Goal: Obtain resource: Obtain resource

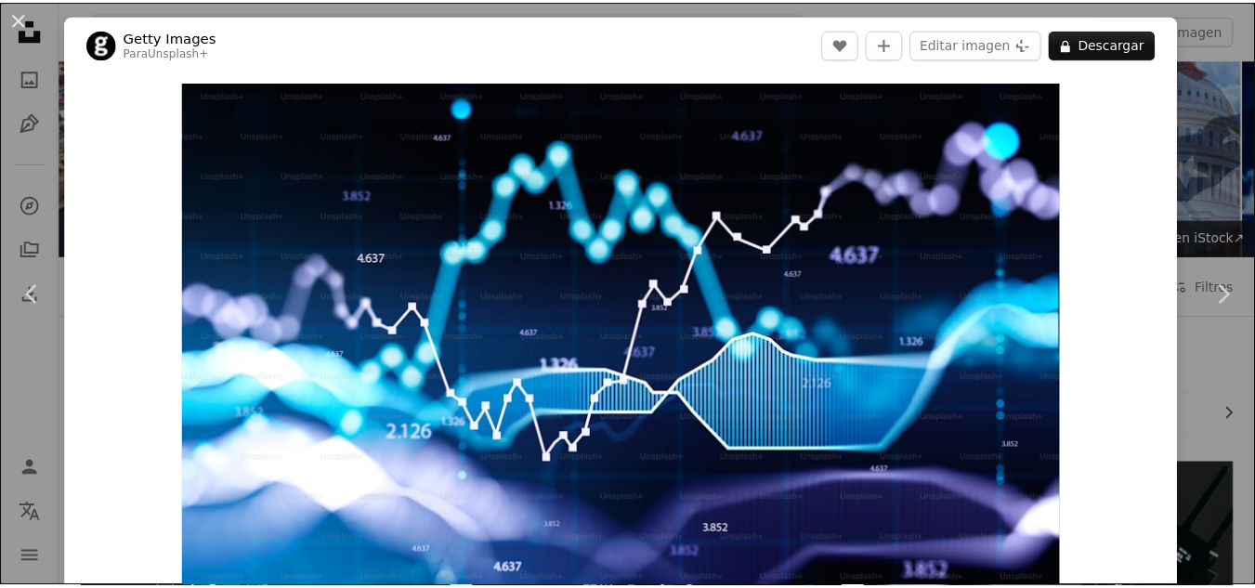
scroll to position [4739, 0]
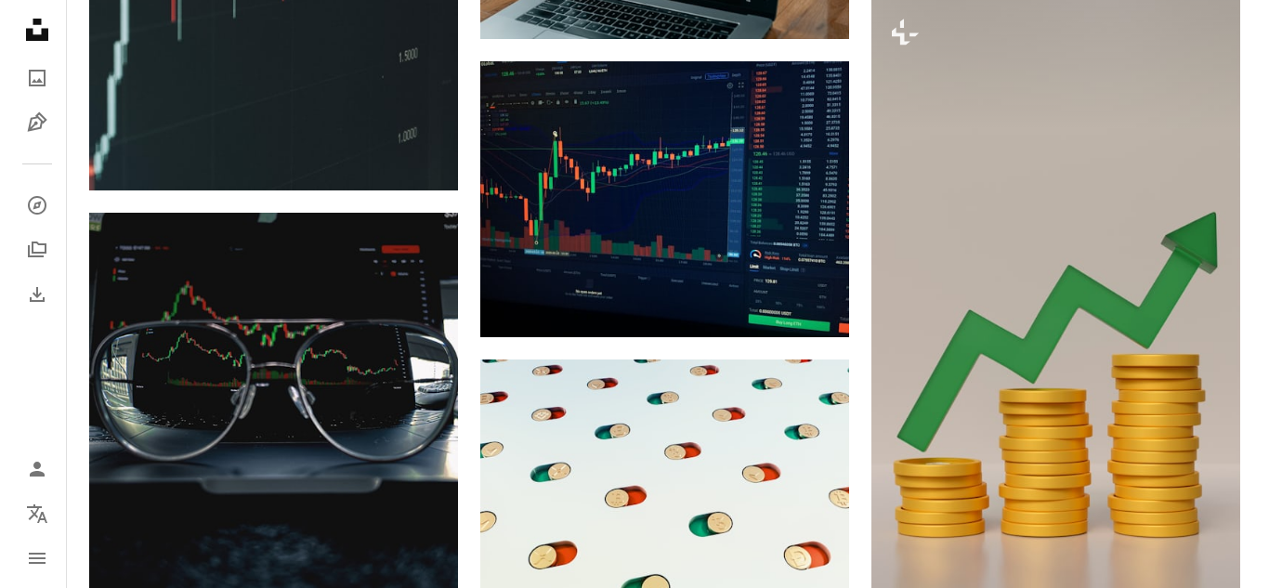
scroll to position [5854, 0]
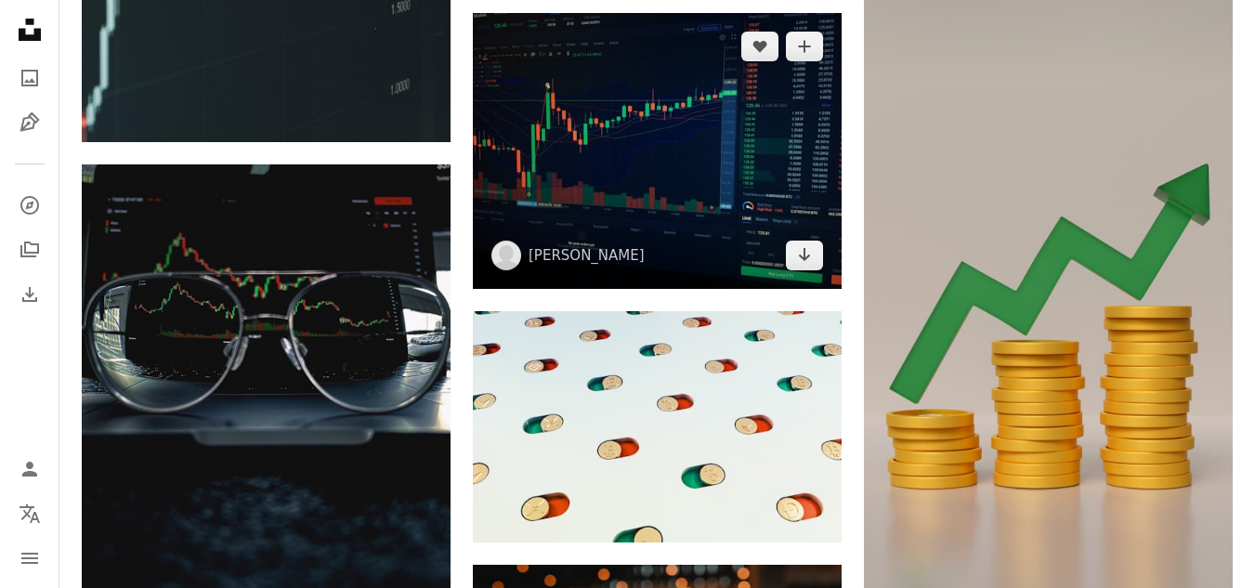
click at [639, 209] on img at bounding box center [657, 151] width 369 height 277
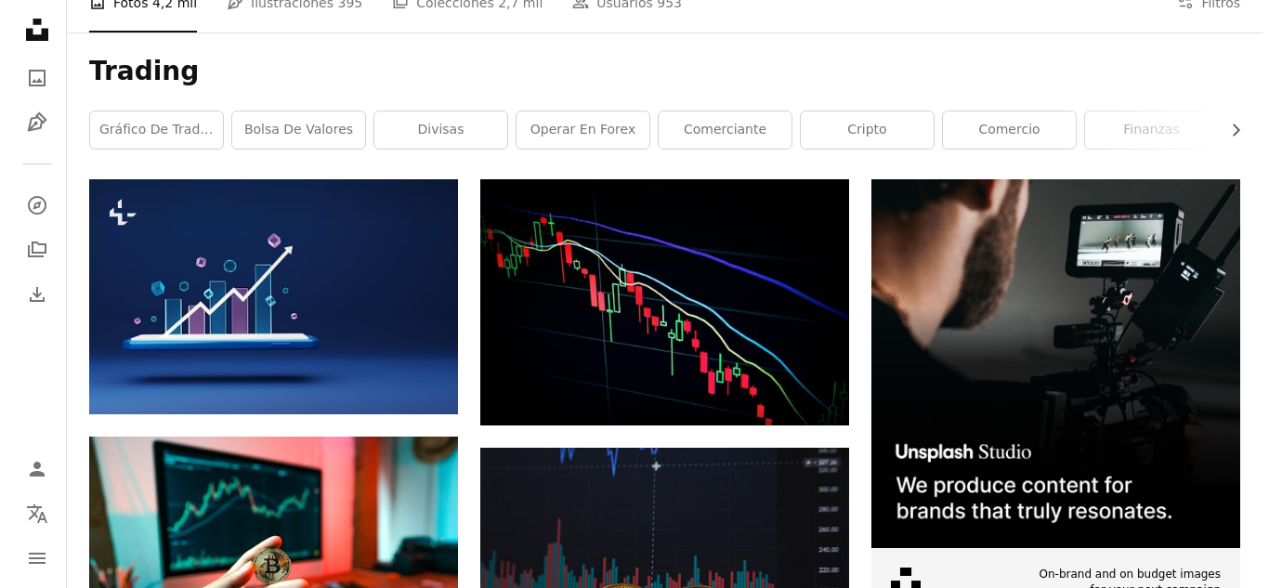
scroll to position [300, 0]
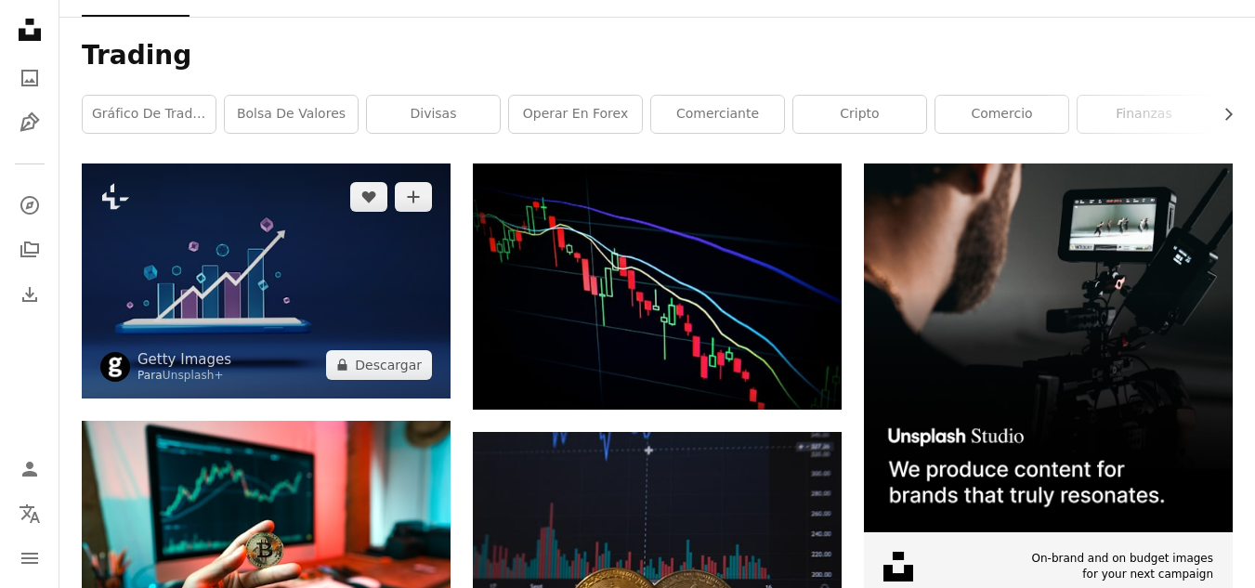
click at [384, 322] on img at bounding box center [266, 281] width 369 height 234
